Goal: Navigation & Orientation: Find specific page/section

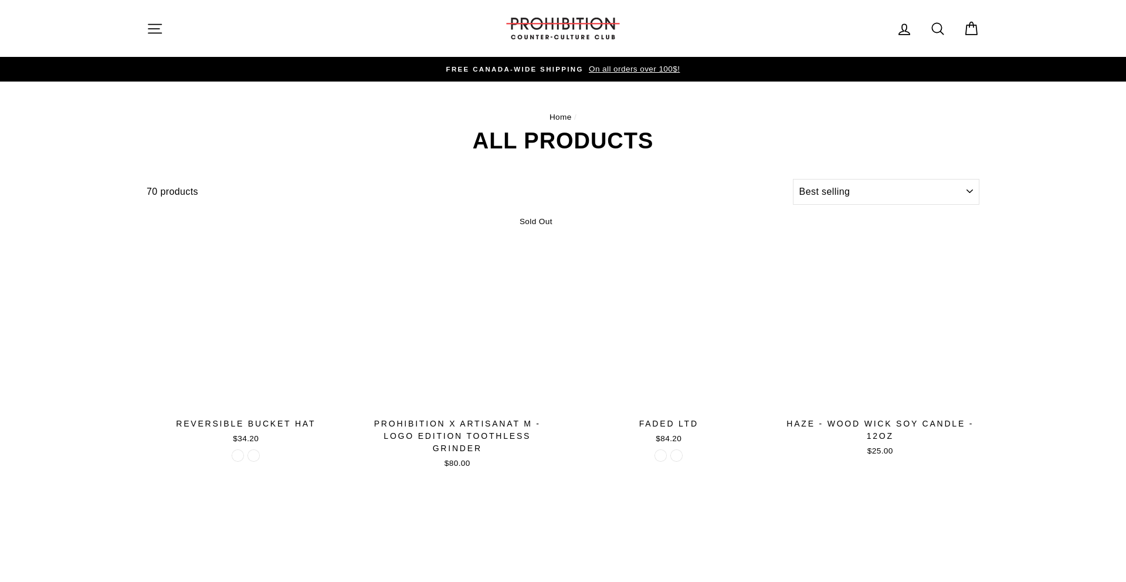
select select "best-selling"
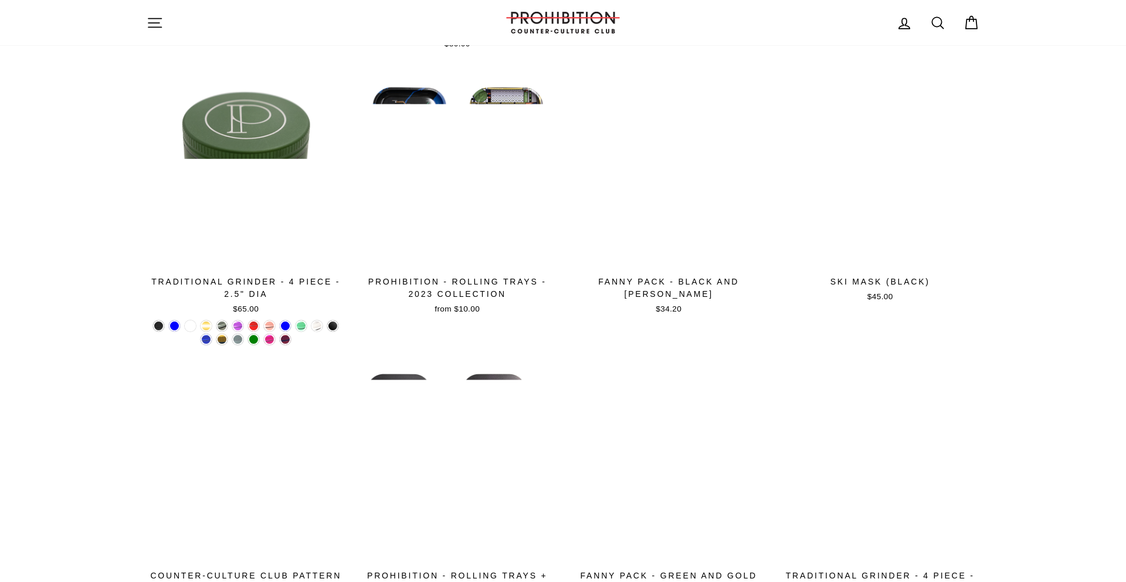
scroll to position [421, 0]
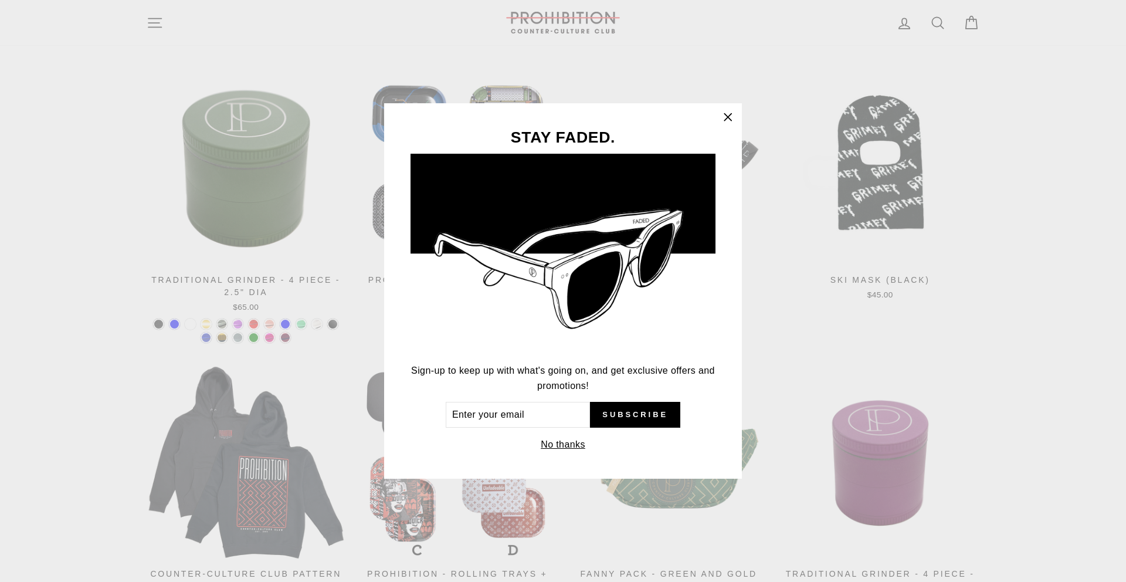
click at [728, 127] on button ""Close (esc)"" at bounding box center [728, 117] width 28 height 28
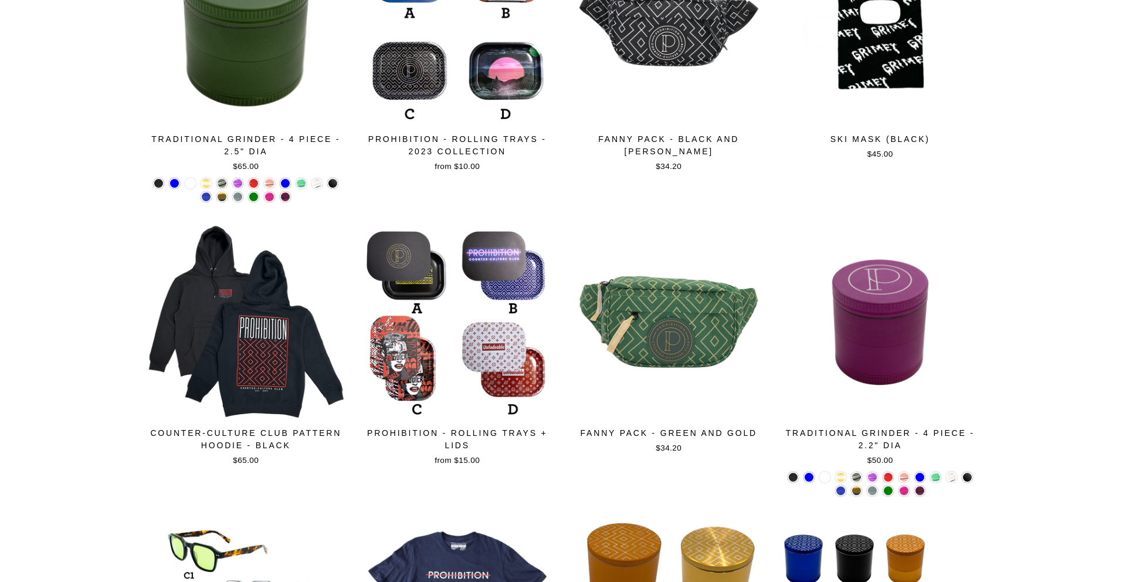
scroll to position [0, 0]
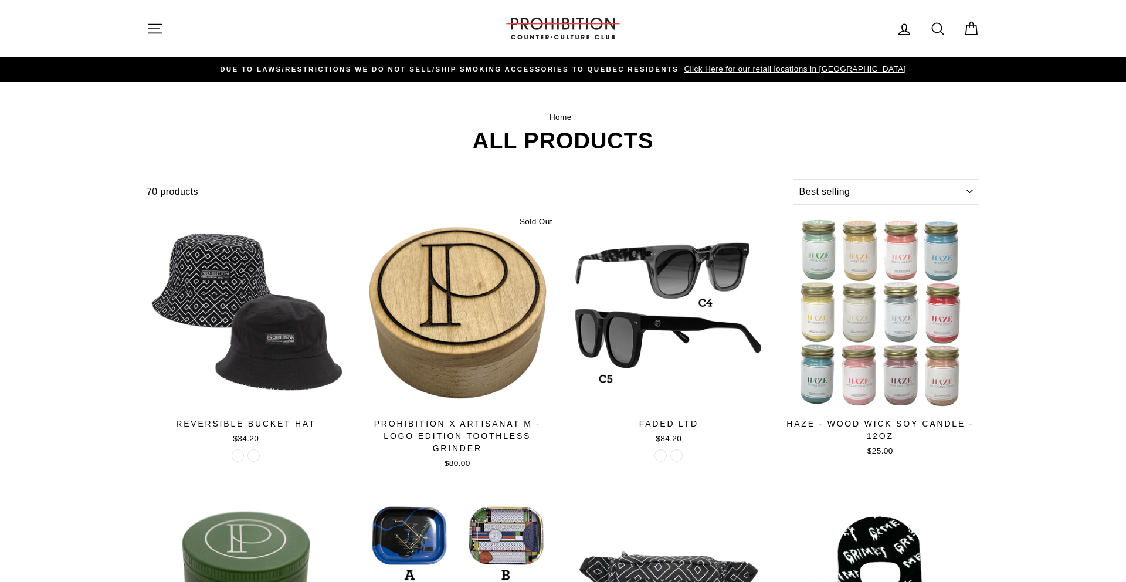
click at [140, 30] on button "Site navigation" at bounding box center [155, 28] width 30 height 25
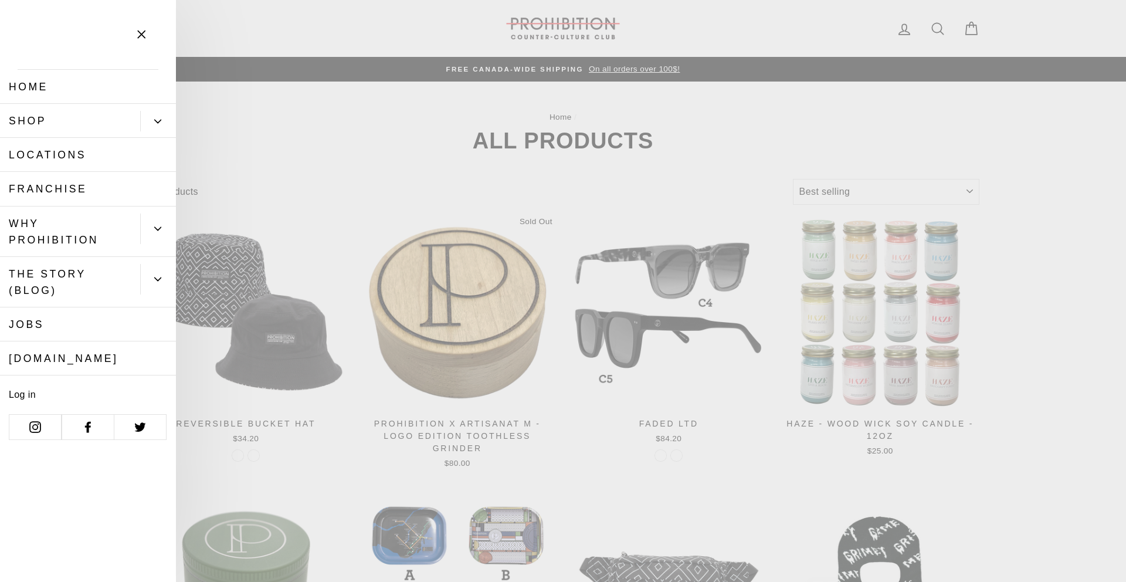
click at [133, 121] on link "Shop" at bounding box center [70, 121] width 140 height 34
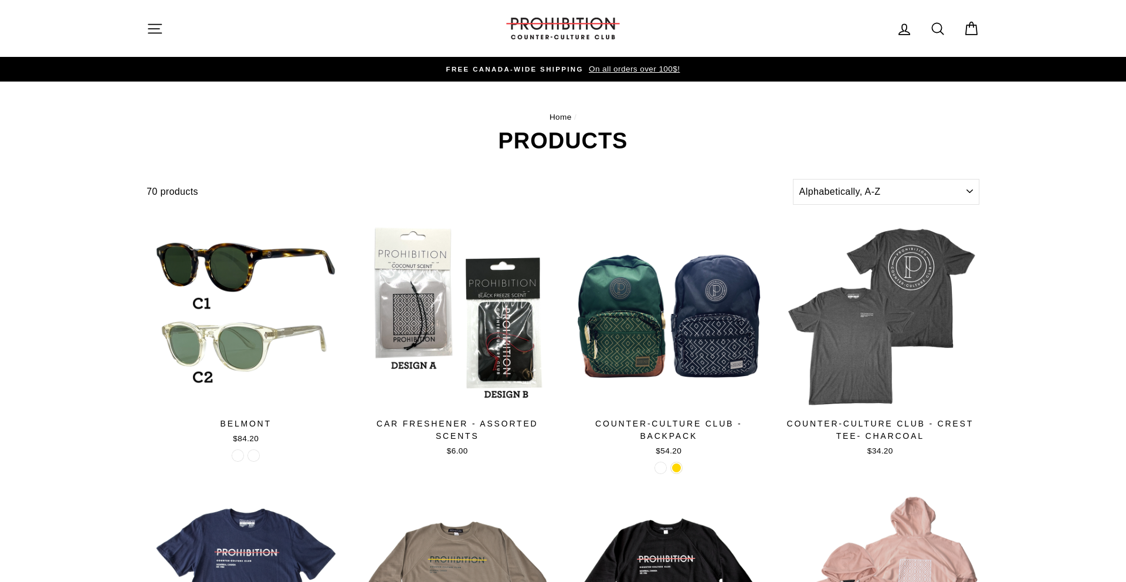
click at [160, 26] on icon "button" at bounding box center [155, 29] width 16 height 16
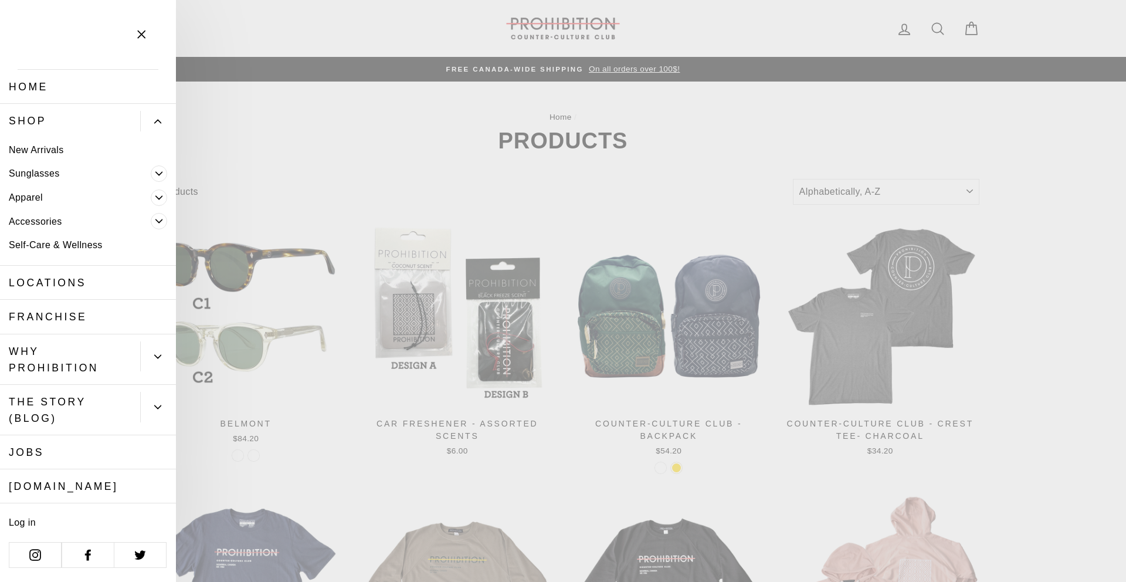
click at [50, 222] on link "Accessories" at bounding box center [75, 221] width 151 height 24
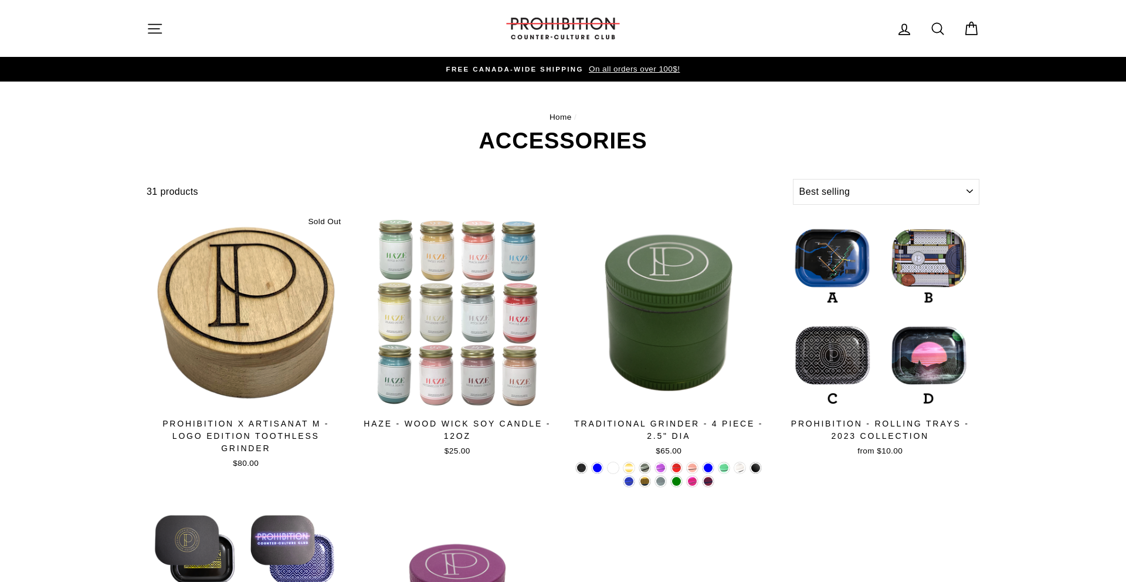
select select "best-selling"
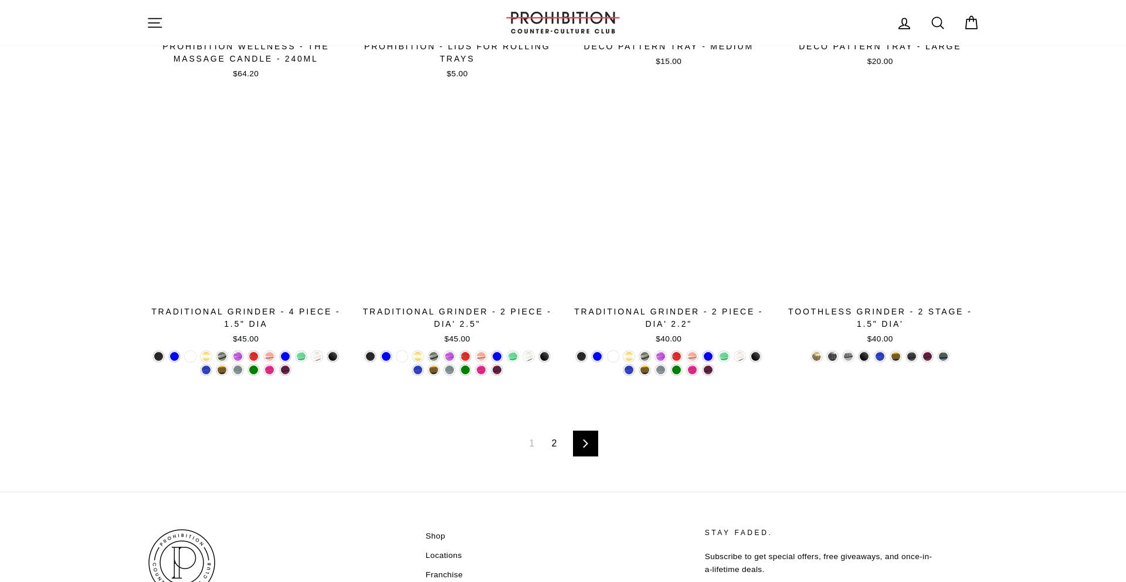
scroll to position [1927, 0]
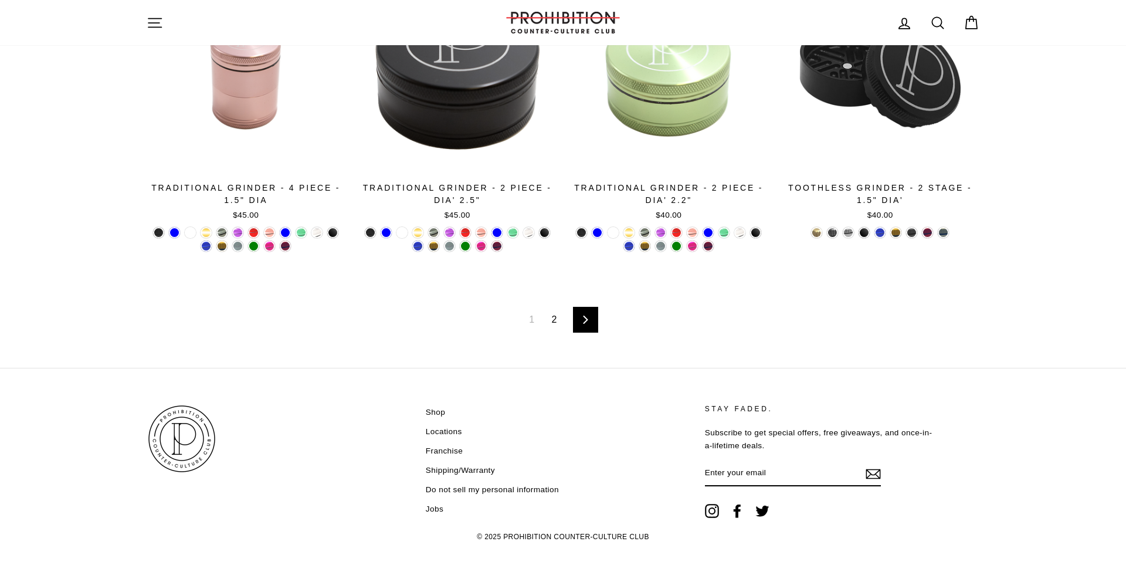
click at [591, 316] on link "Next" at bounding box center [585, 320] width 25 height 26
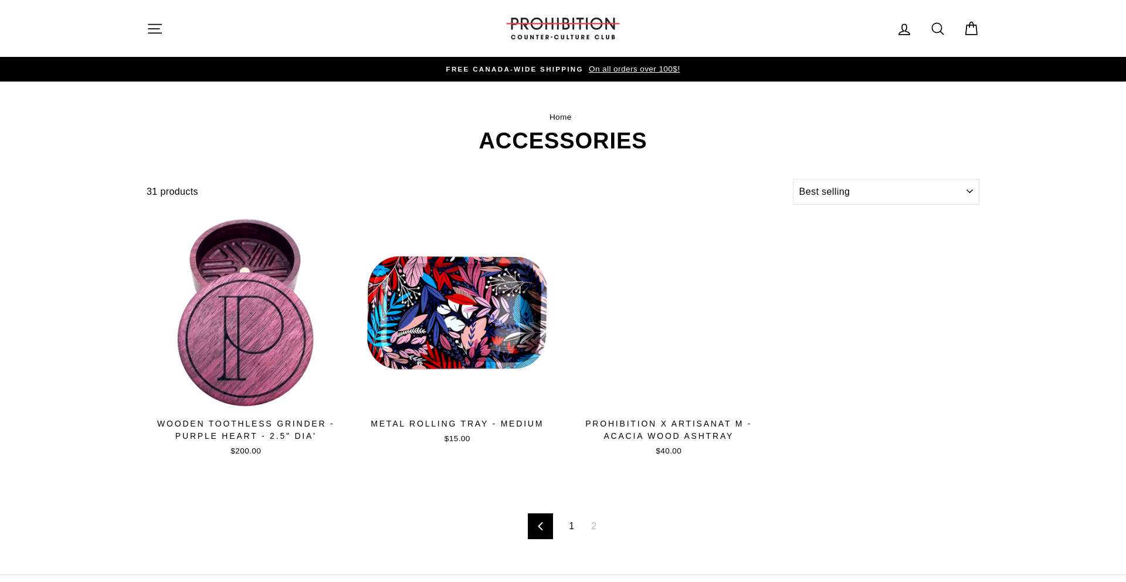
select select "best-selling"
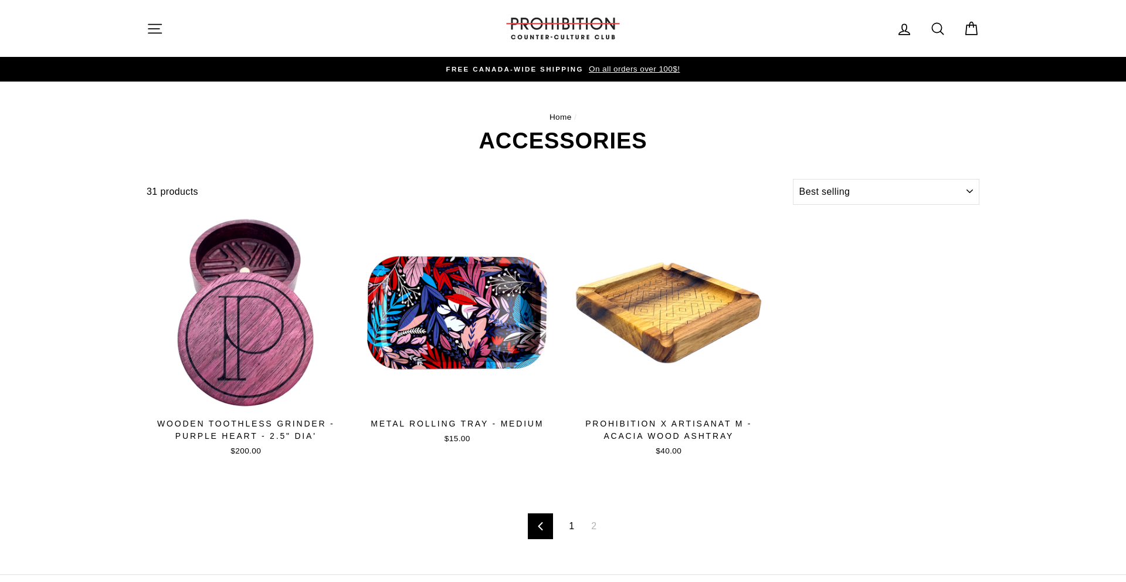
click at [162, 31] on icon "button" at bounding box center [155, 29] width 16 height 16
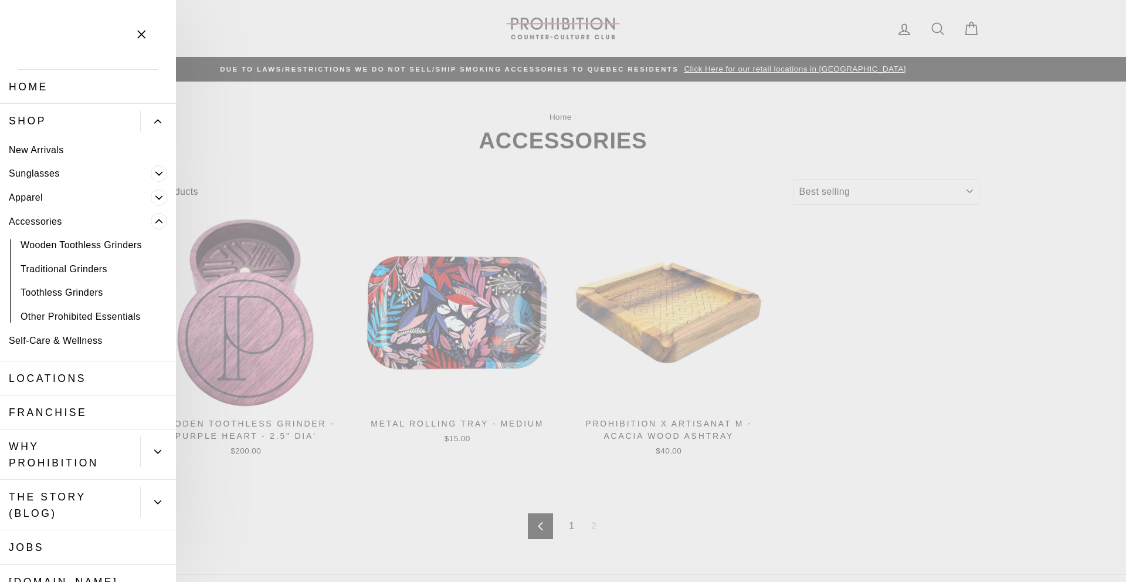
click at [152, 199] on span "Primary" at bounding box center [159, 197] width 16 height 16
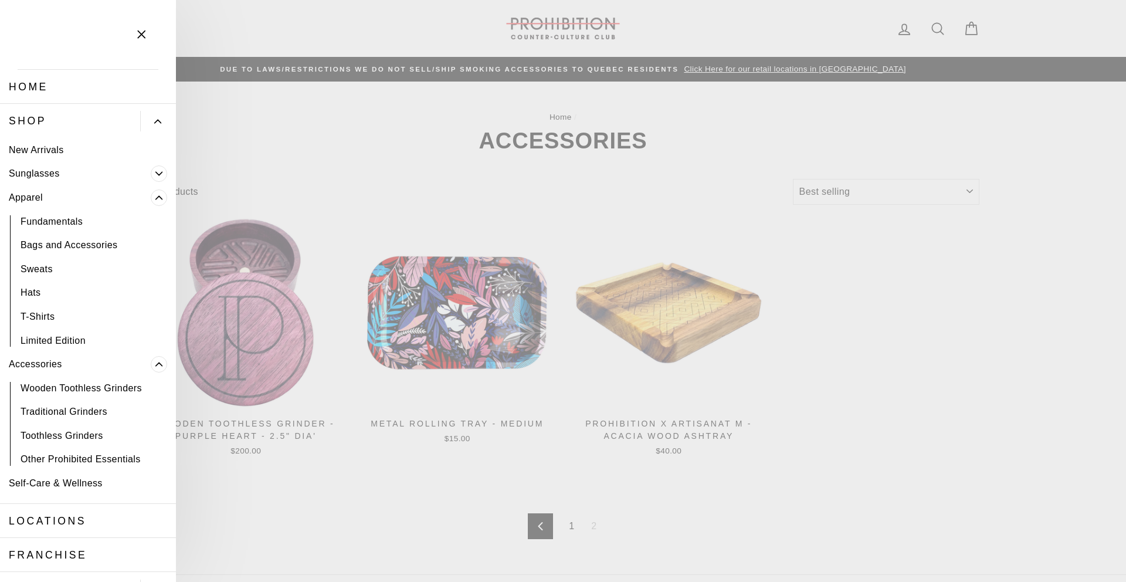
click at [493, 121] on main "Home / ACCESSORIES Filter 31 products Sort Sort Featured Best selling Alphabeti…" at bounding box center [563, 328] width 1126 height 493
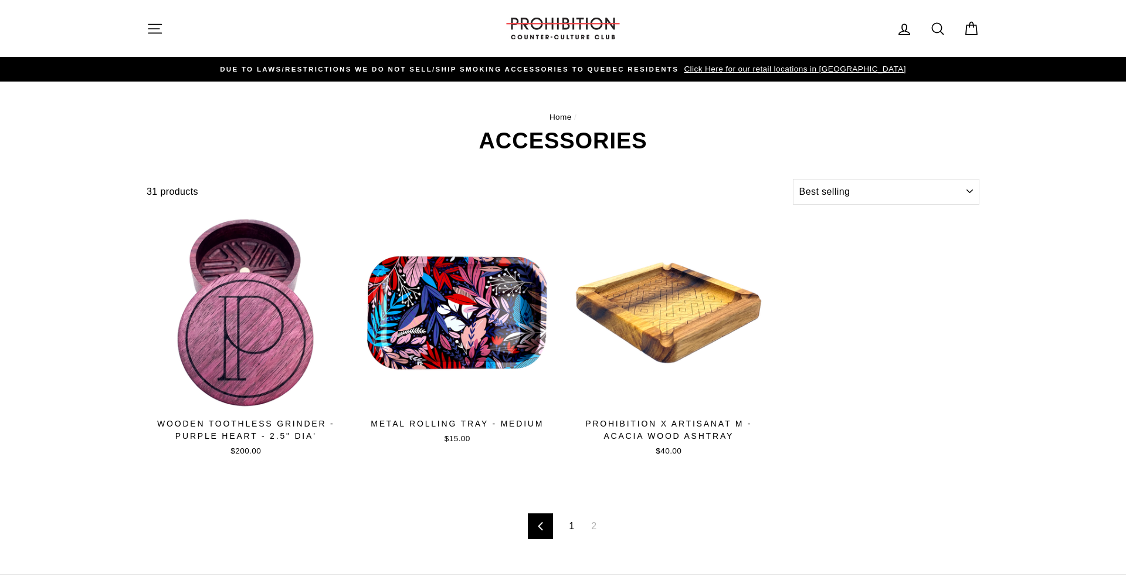
click at [768, 73] on span "Click Here for our retail locations in [GEOGRAPHIC_DATA]" at bounding box center [793, 69] width 225 height 9
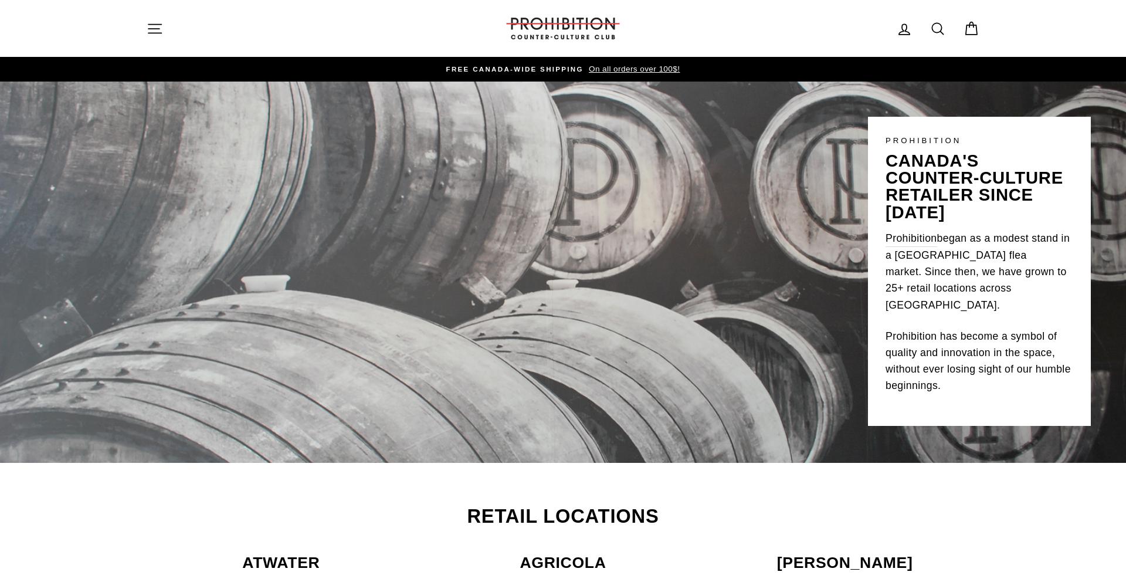
click at [561, 26] on img at bounding box center [562, 29] width 117 height 22
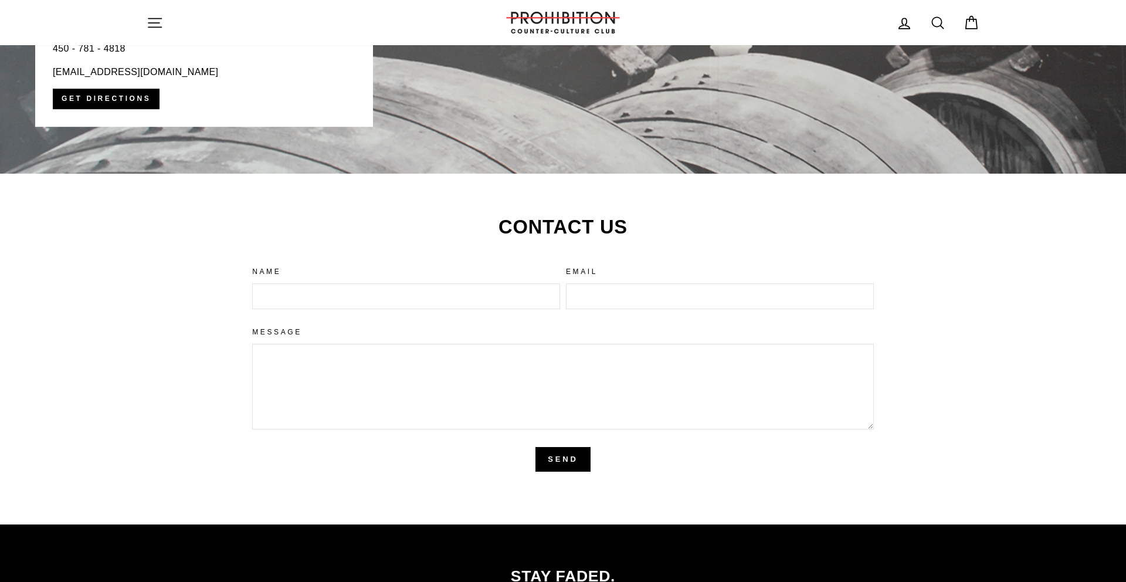
scroll to position [2728, 0]
